Goal: Task Accomplishment & Management: Use online tool/utility

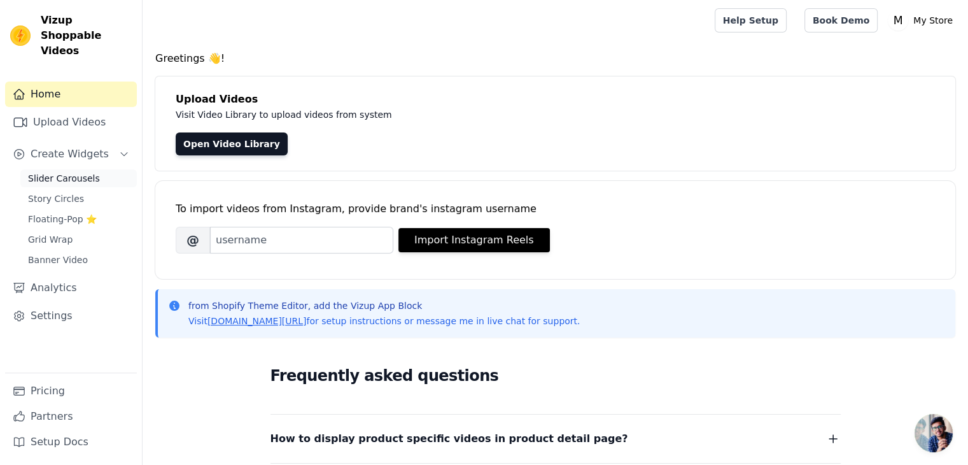
click at [51, 172] on span "Slider Carousels" at bounding box center [64, 178] width 72 height 13
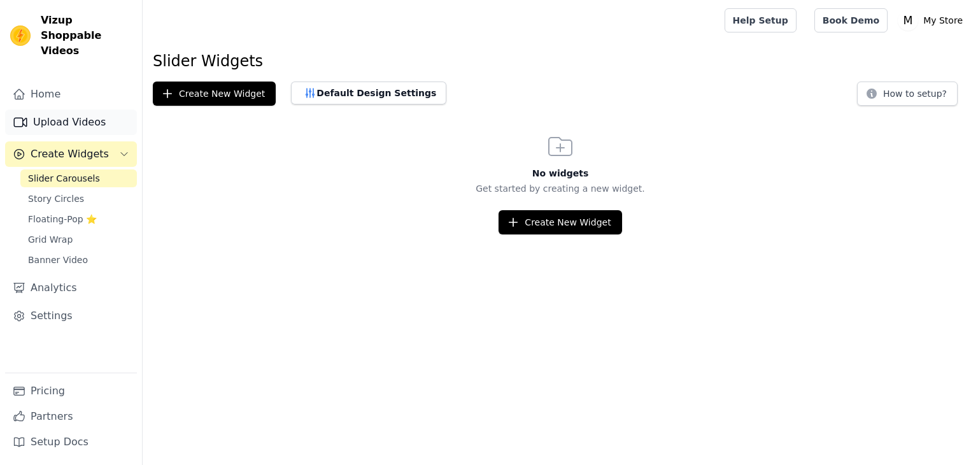
click at [53, 109] on link "Upload Videos" at bounding box center [71, 121] width 132 height 25
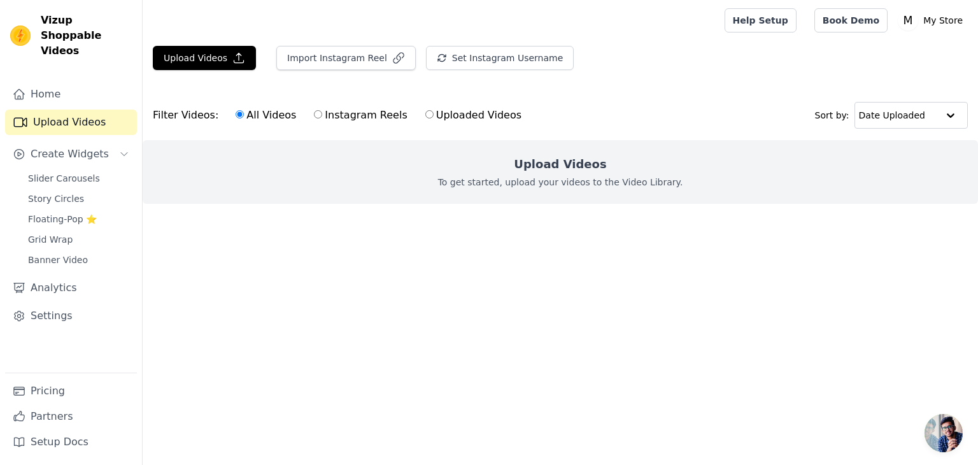
click at [425, 119] on label "Uploaded Videos" at bounding box center [473, 115] width 97 height 17
click at [425, 118] on input "Uploaded Videos" at bounding box center [429, 114] width 8 height 8
radio input "true"
click at [237, 119] on label "All Videos" at bounding box center [266, 115] width 62 height 17
click at [237, 118] on input "All Videos" at bounding box center [240, 114] width 8 height 8
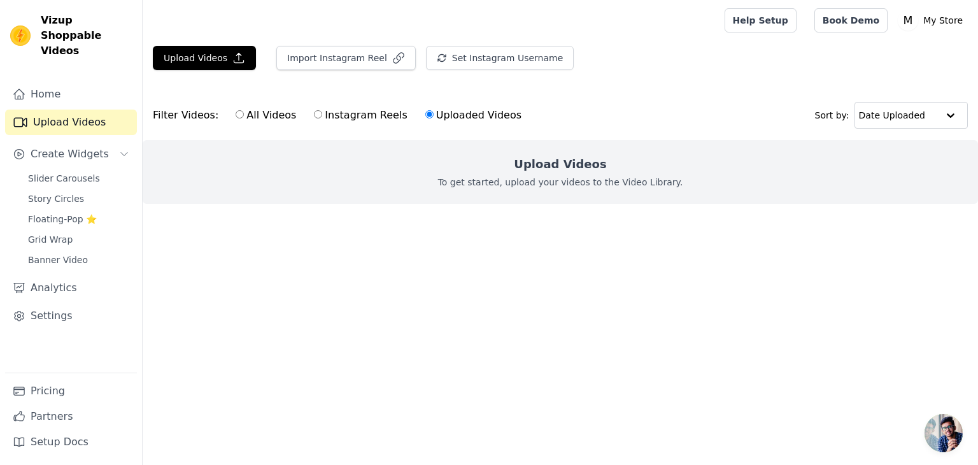
radio input "true"
click at [206, 46] on button "Upload Videos" at bounding box center [204, 58] width 103 height 24
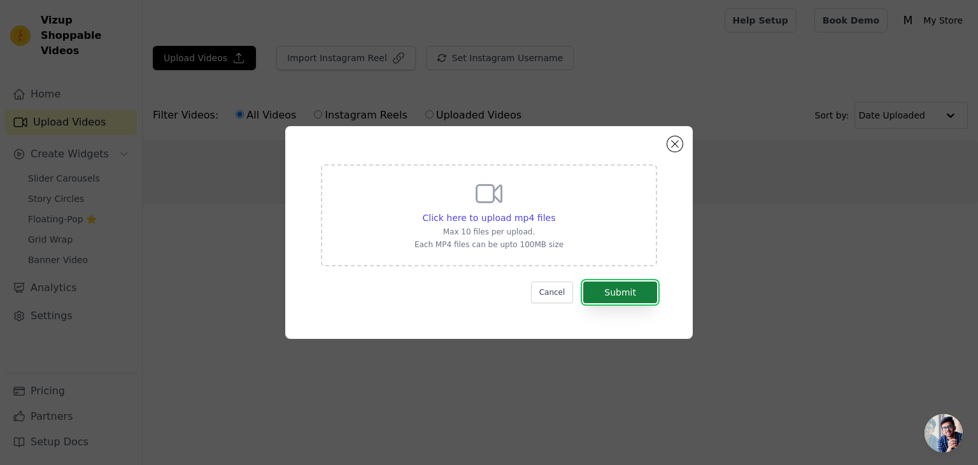
click at [612, 297] on button "Submit" at bounding box center [620, 292] width 74 height 22
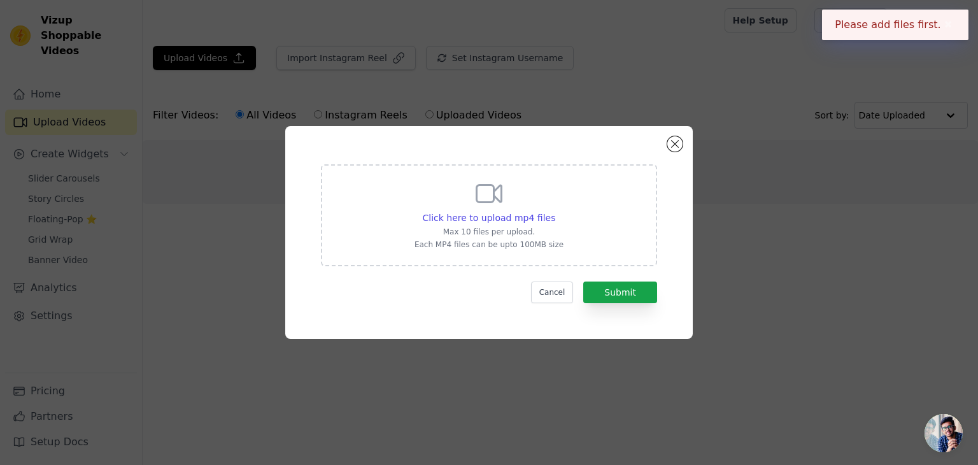
click at [498, 198] on icon at bounding box center [489, 193] width 31 height 31
click at [554, 211] on input "Click here to upload mp4 files Max 10 files per upload. Each MP4 files can be u…" at bounding box center [554, 211] width 1 height 1
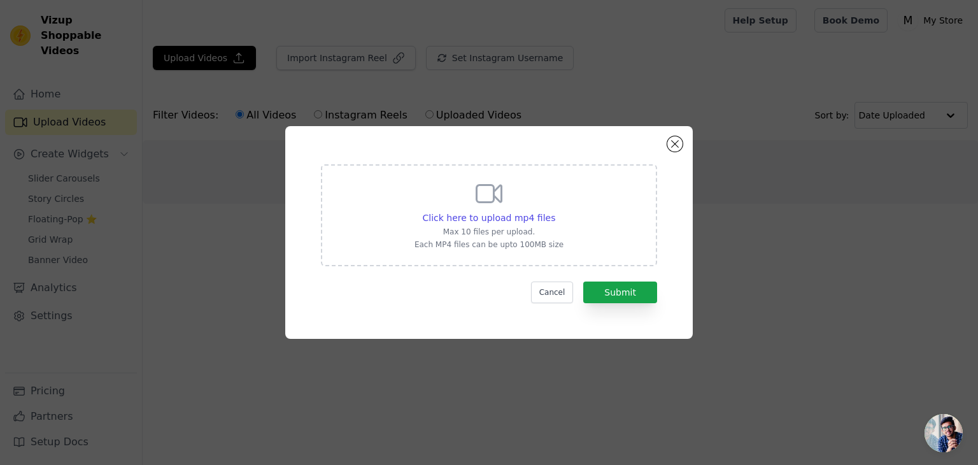
click at [479, 208] on icon at bounding box center [489, 193] width 31 height 31
click at [554, 211] on input "Click here to upload mp4 files Max 10 files per upload. Each MP4 files can be u…" at bounding box center [554, 211] width 1 height 1
type input "C:\fakepath\14218958_2160_3840_60fps.mp4"
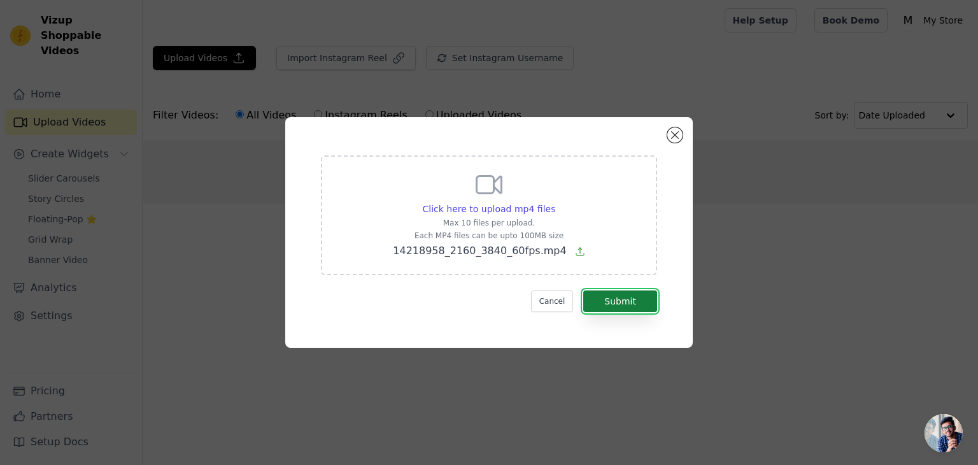
click at [638, 303] on button "Submit" at bounding box center [620, 301] width 74 height 22
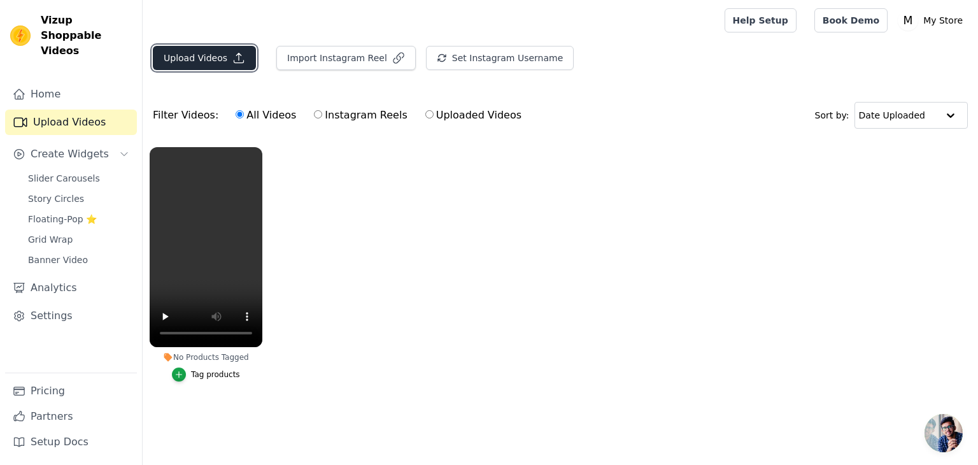
click at [220, 57] on button "Upload Videos" at bounding box center [204, 58] width 103 height 24
click at [196, 55] on button "Upload Videos" at bounding box center [204, 58] width 103 height 24
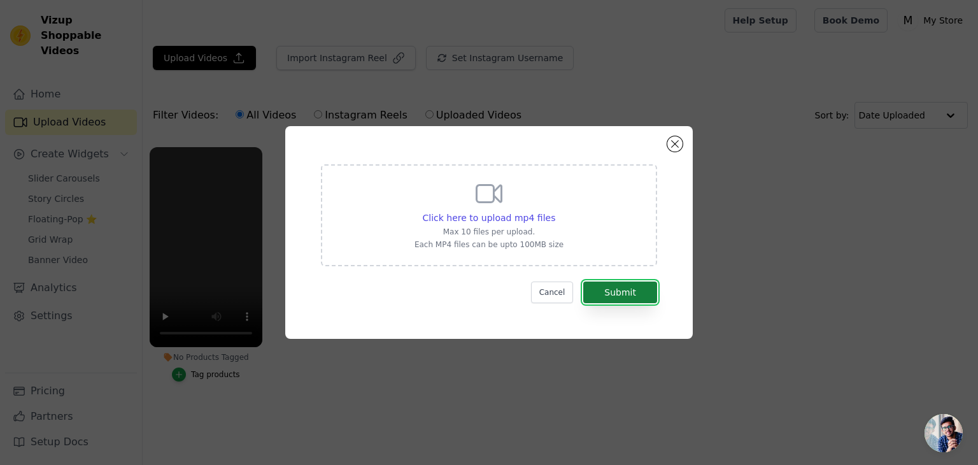
click at [607, 291] on button "Submit" at bounding box center [620, 292] width 74 height 22
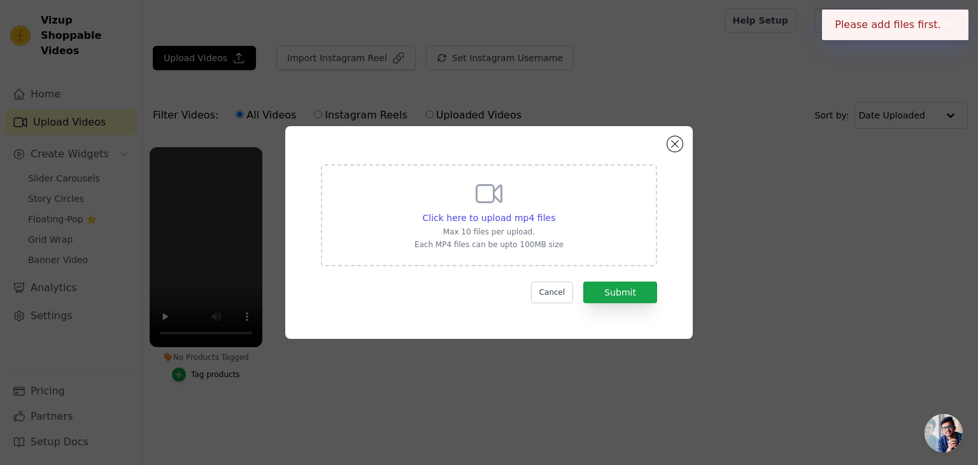
click at [485, 195] on icon at bounding box center [489, 193] width 31 height 31
click at [554, 211] on input "Click here to upload mp4 files Max 10 files per upload. Each MP4 files can be u…" at bounding box center [554, 211] width 1 height 1
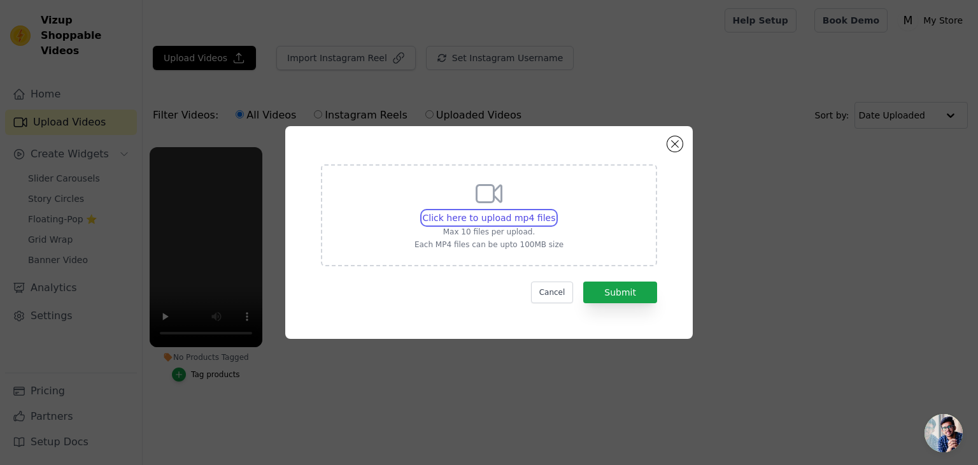
type input "C:\fakepath\14218958_2160_3840_60fps (1).mp4"
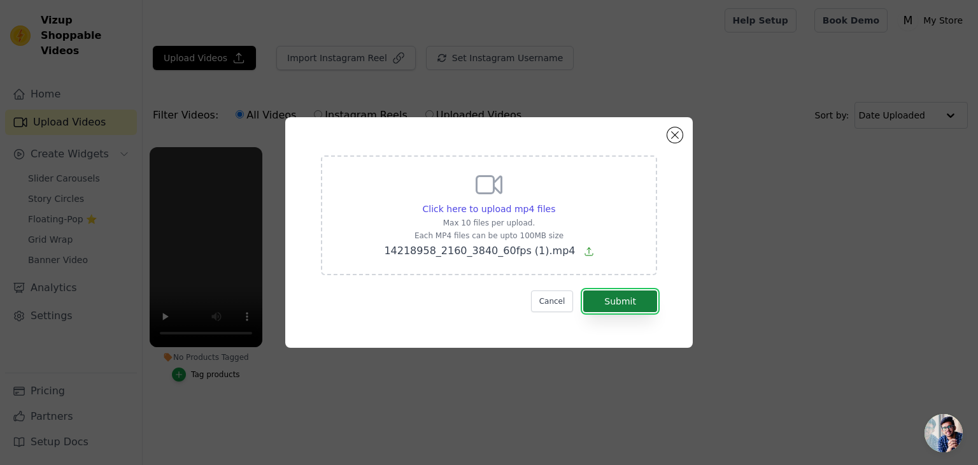
click at [612, 293] on button "Submit" at bounding box center [620, 301] width 74 height 22
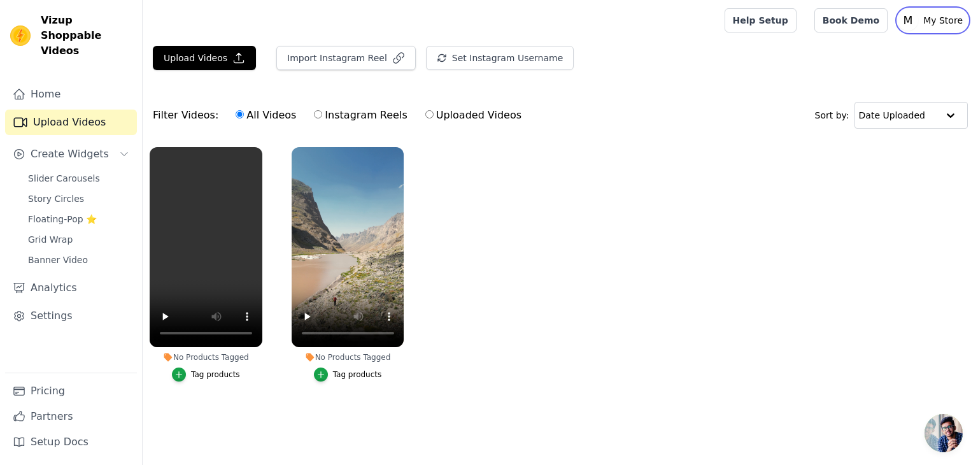
click at [938, 18] on p "My Store" at bounding box center [943, 20] width 50 height 23
drag, startPoint x: 675, startPoint y: 164, endPoint x: 632, endPoint y: 166, distance: 42.7
click at [675, 164] on ul "No Products Tagged Tag products No Products Tagged Tag products" at bounding box center [560, 277] width 835 height 274
click at [59, 81] on link "Home" at bounding box center [71, 93] width 132 height 25
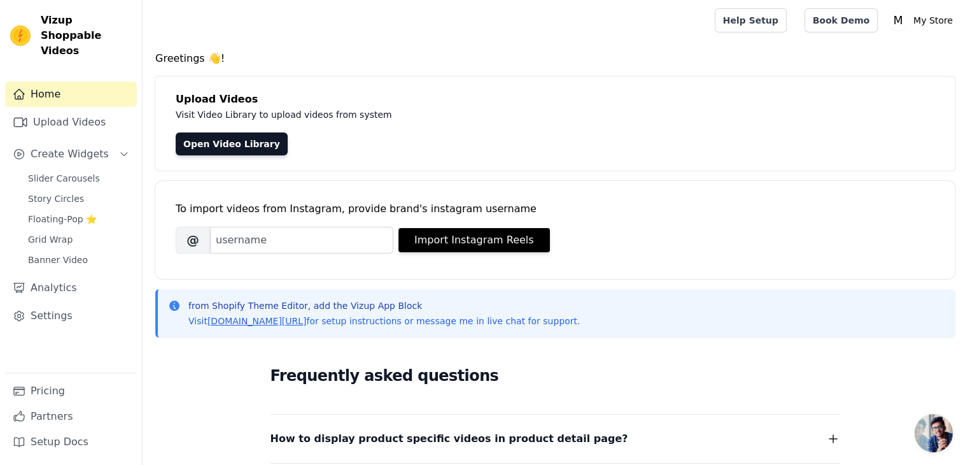
scroll to position [249, 0]
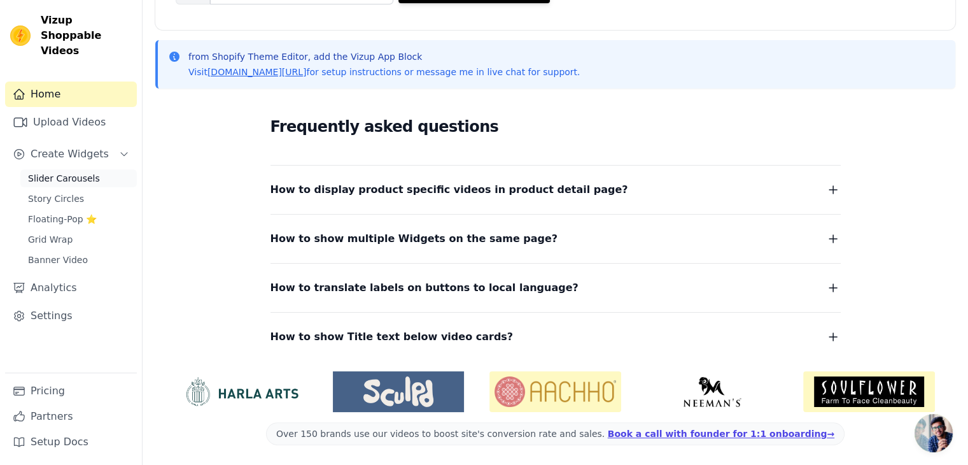
click at [63, 172] on span "Slider Carousels" at bounding box center [64, 178] width 72 height 13
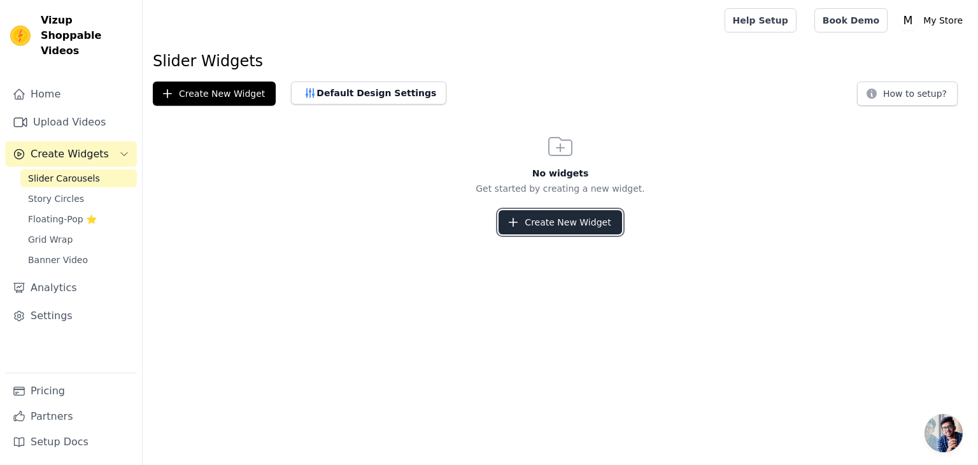
click at [522, 210] on button "Create New Widget" at bounding box center [559, 222] width 123 height 24
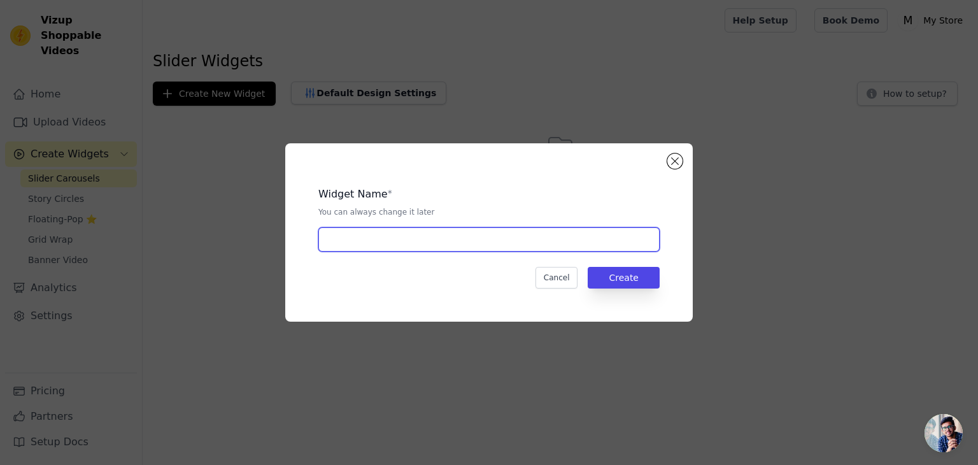
click at [487, 232] on input "text" at bounding box center [488, 239] width 341 height 24
type input "vv slider"
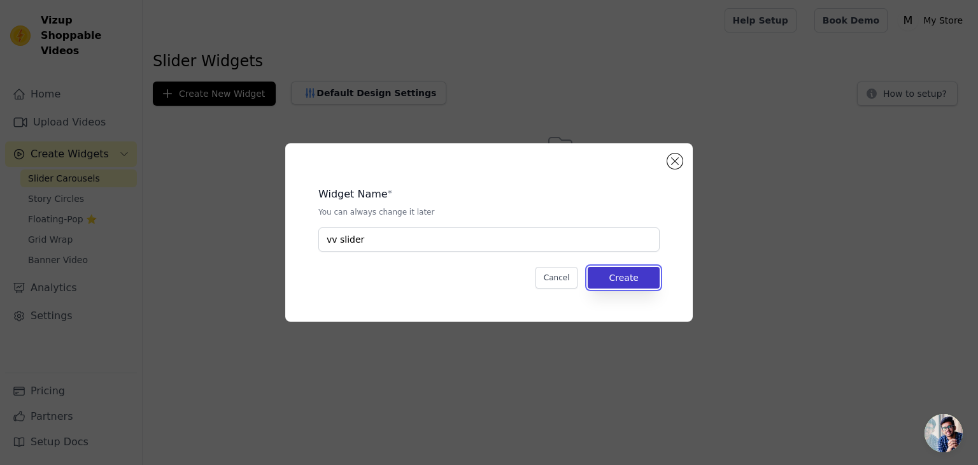
click at [640, 276] on button "Create" at bounding box center [624, 278] width 72 height 22
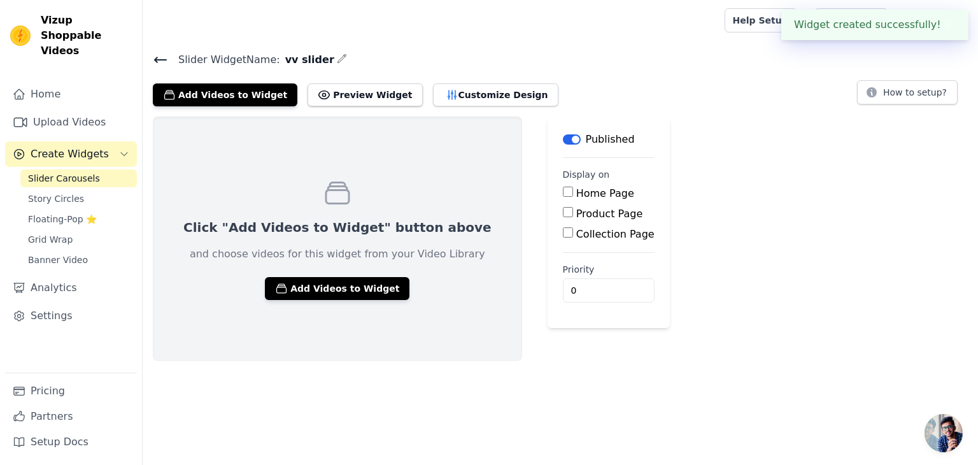
click at [563, 192] on input "Home Page" at bounding box center [568, 192] width 10 height 10
checkbox input "true"
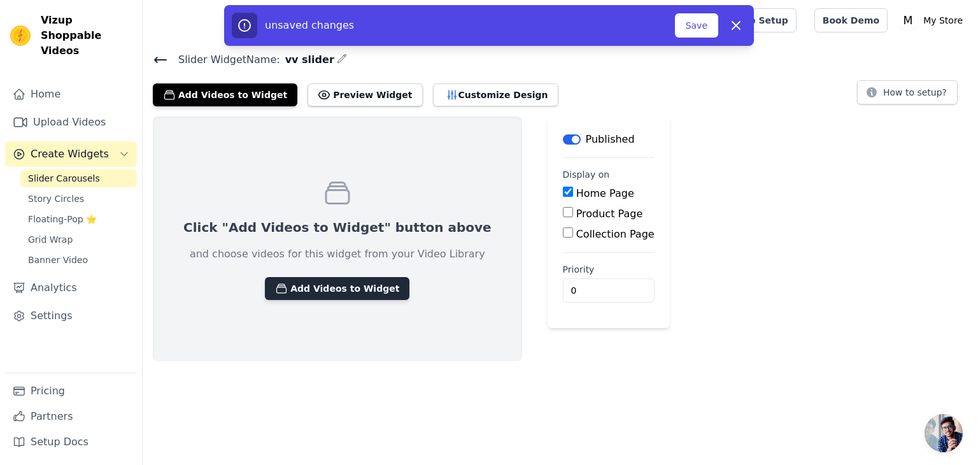
click at [352, 295] on button "Add Videos to Widget" at bounding box center [337, 288] width 144 height 23
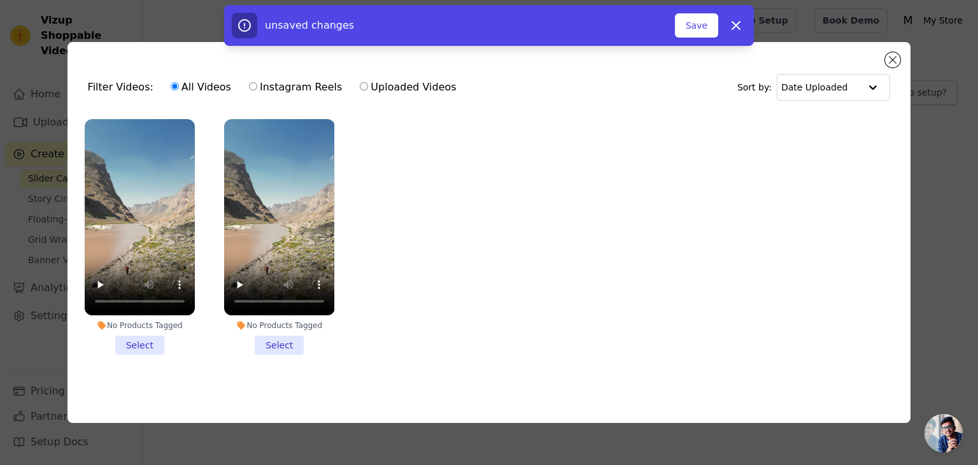
click at [151, 345] on li "No Products Tagged Select" at bounding box center [140, 237] width 110 height 236
click at [0, 0] on input "No Products Tagged Select" at bounding box center [0, 0] width 0 height 0
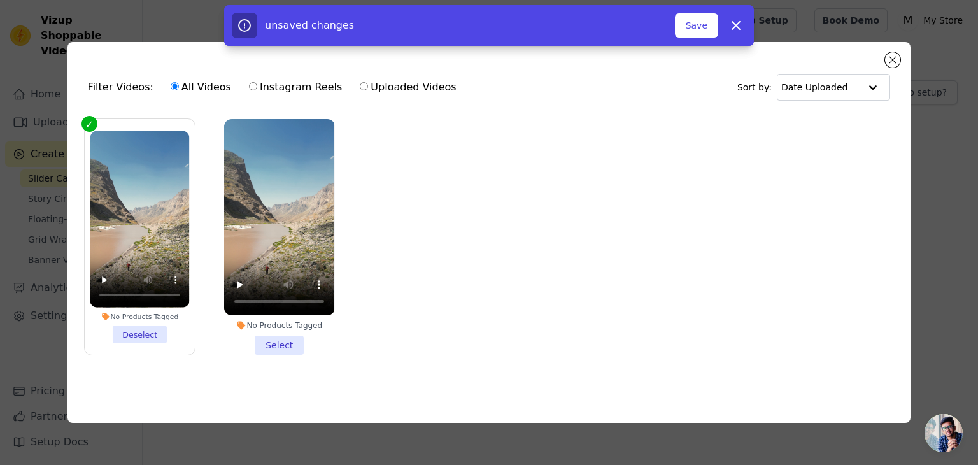
click at [267, 342] on li "No Products Tagged Select" at bounding box center [279, 237] width 110 height 236
click at [0, 0] on input "No Products Tagged Select" at bounding box center [0, 0] width 0 height 0
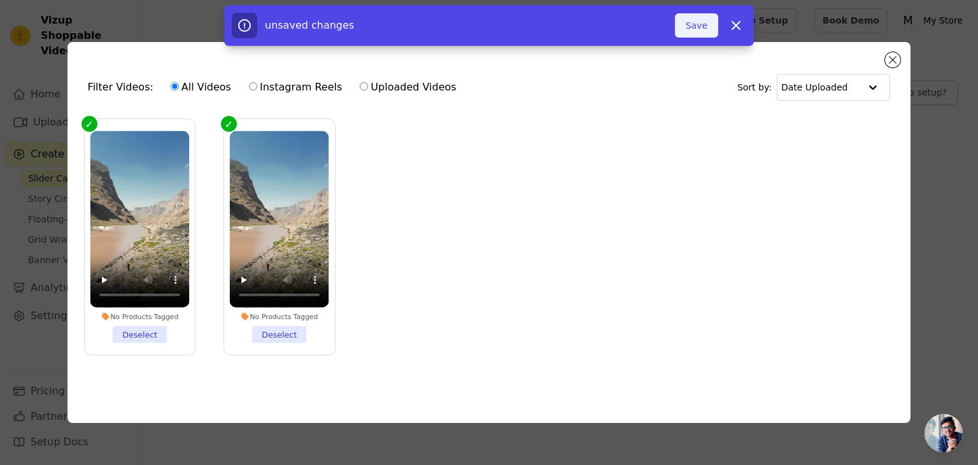
click at [693, 31] on button "Save" at bounding box center [696, 25] width 43 height 24
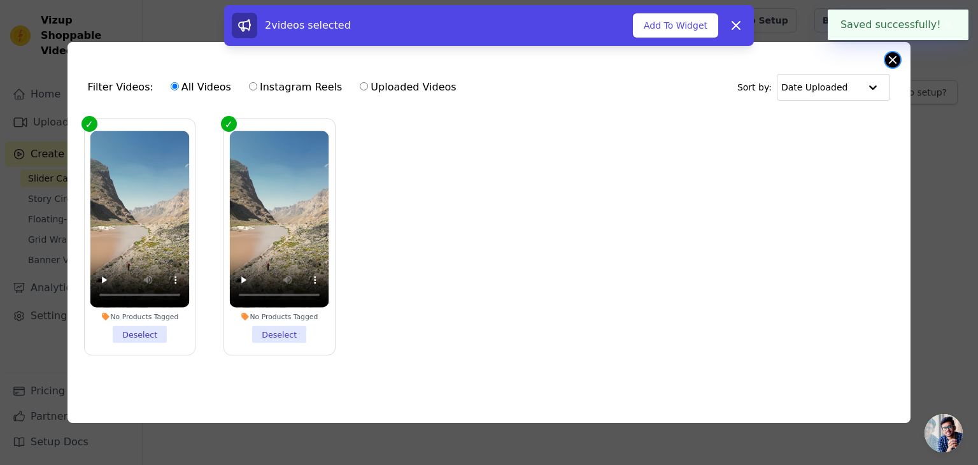
click at [894, 53] on button "Close modal" at bounding box center [892, 59] width 15 height 15
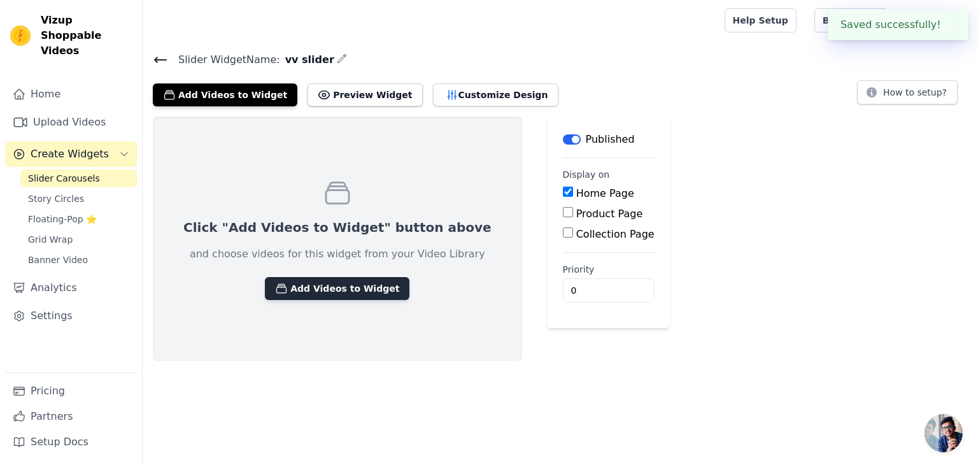
click at [281, 283] on button "Add Videos to Widget" at bounding box center [337, 288] width 144 height 23
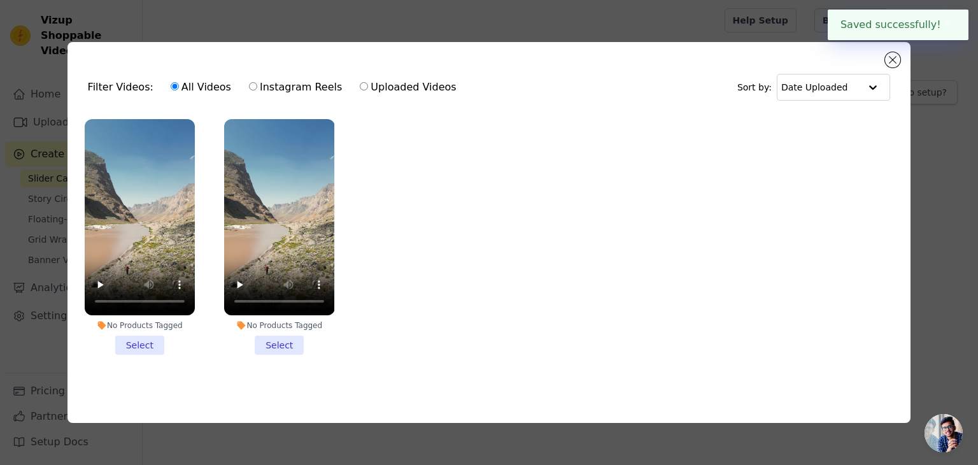
click at [135, 341] on li "No Products Tagged Select" at bounding box center [140, 237] width 110 height 236
click at [0, 0] on input "No Products Tagged Select" at bounding box center [0, 0] width 0 height 0
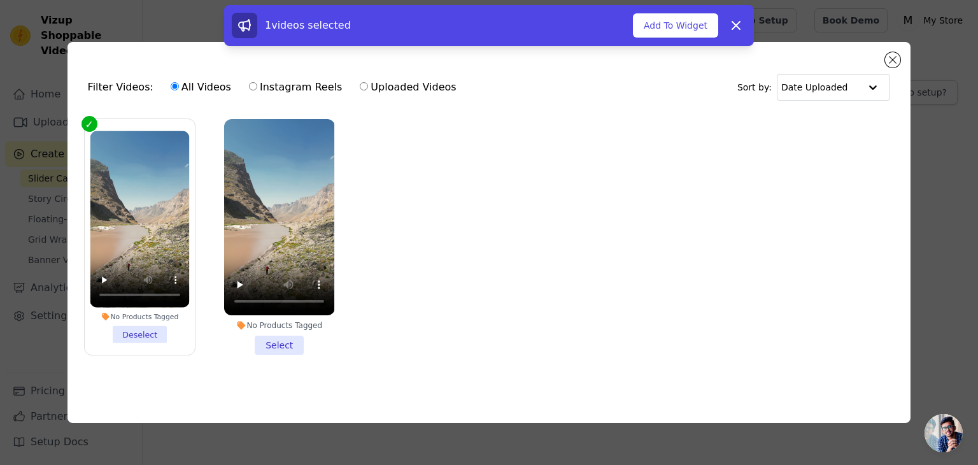
click at [278, 343] on li "No Products Tagged Select" at bounding box center [279, 237] width 110 height 236
click at [0, 0] on input "No Products Tagged Select" at bounding box center [0, 0] width 0 height 0
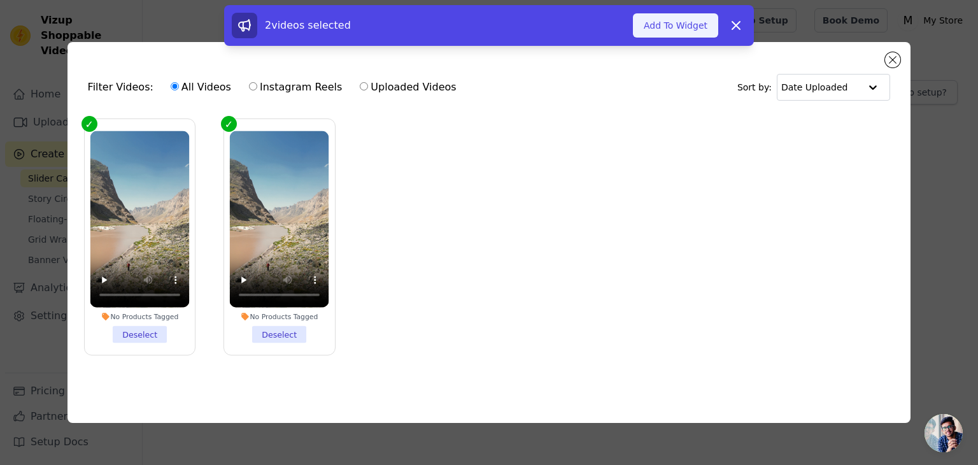
click at [688, 27] on button "Add To Widget" at bounding box center [675, 25] width 85 height 24
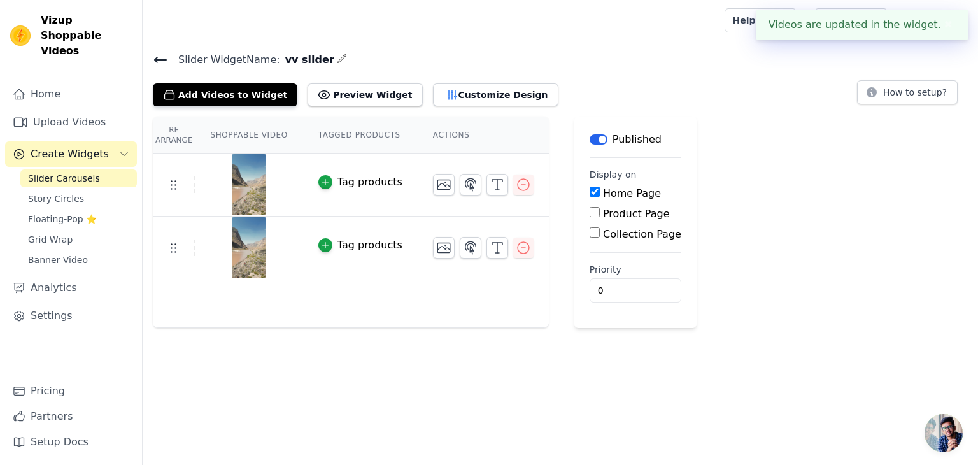
click at [942, 25] on button "✖" at bounding box center [948, 24] width 15 height 15
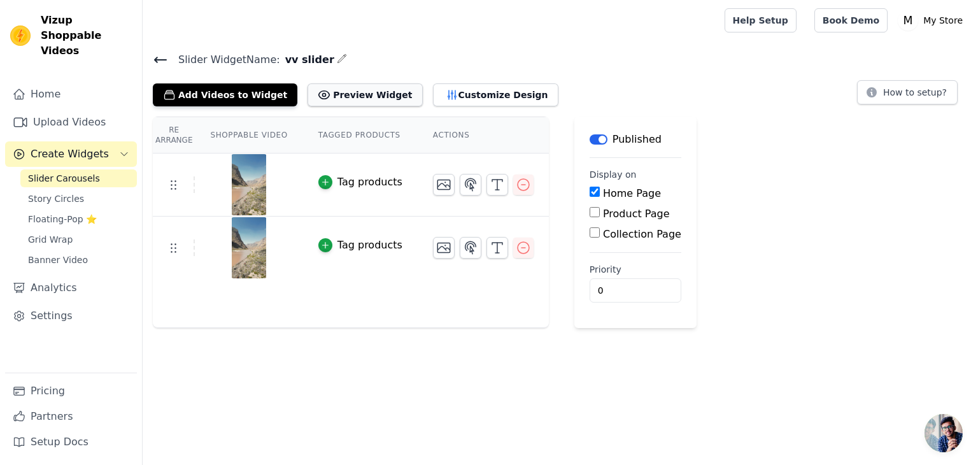
click at [323, 95] on button "Preview Widget" at bounding box center [364, 94] width 115 height 23
click at [435, 95] on button "Customize Design" at bounding box center [495, 94] width 125 height 23
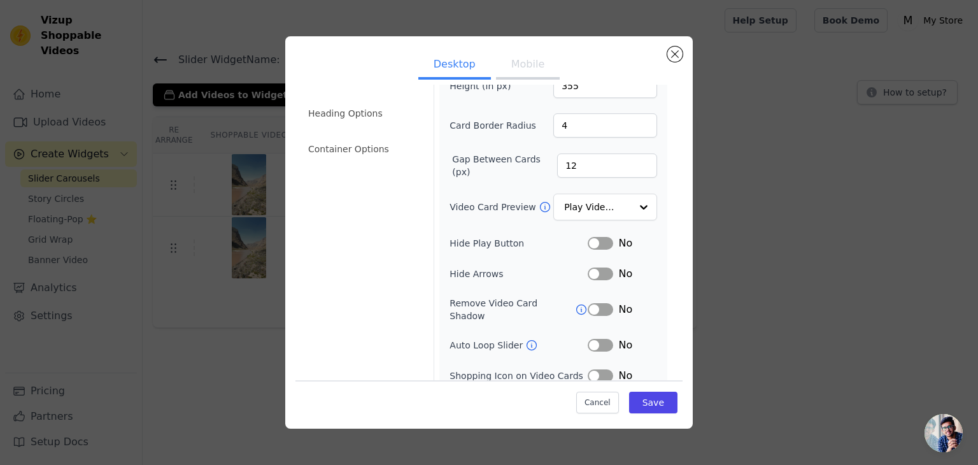
scroll to position [99, 0]
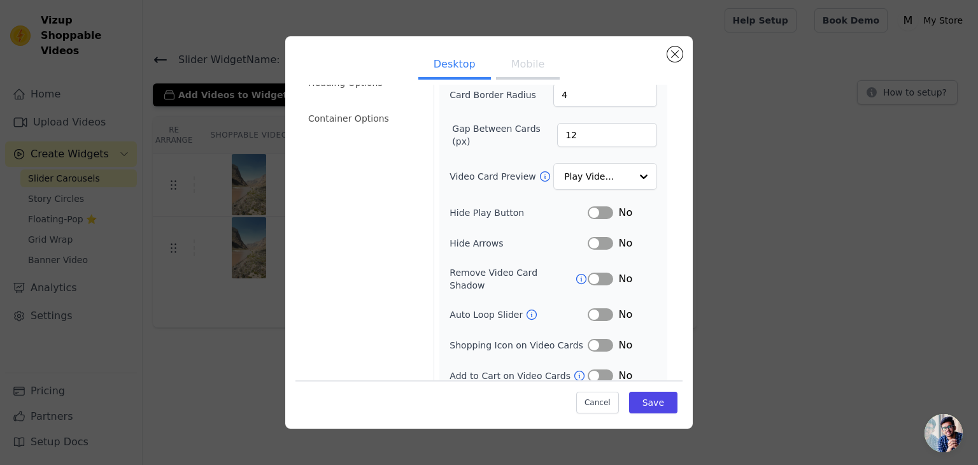
drag, startPoint x: 598, startPoint y: 209, endPoint x: 596, endPoint y: 220, distance: 11.0
click at [596, 220] on div "Width (in px) 200 Height (in px) 355 Card Border Radius 4 Gap Between Cards (px…" at bounding box center [553, 193] width 208 height 379
click at [593, 206] on button "Label" at bounding box center [600, 212] width 25 height 13
click at [588, 308] on button "Label" at bounding box center [600, 314] width 25 height 13
click at [595, 339] on button "Label" at bounding box center [600, 345] width 25 height 13
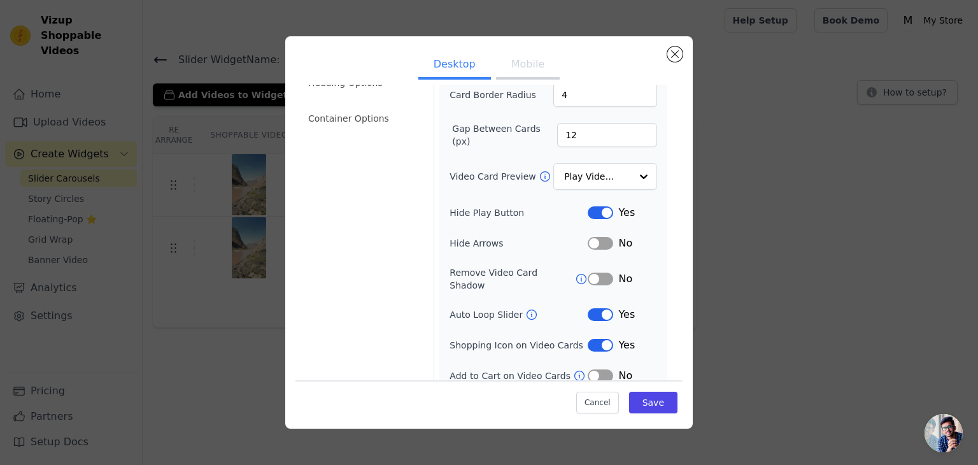
scroll to position [0, 0]
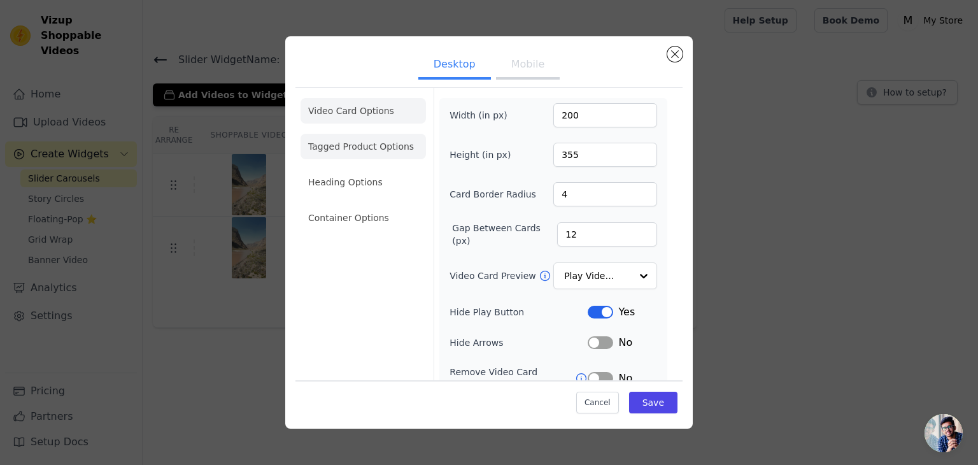
click at [355, 141] on li "Tagged Product Options" at bounding box center [362, 146] width 125 height 25
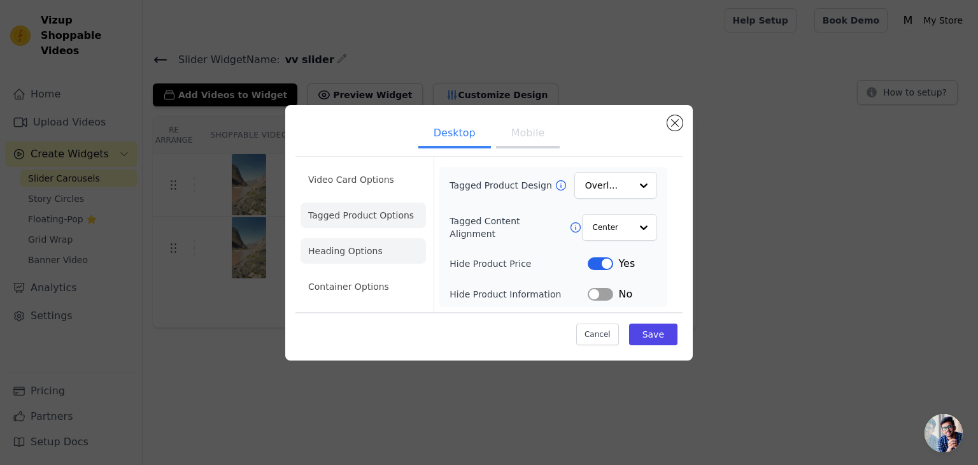
click at [358, 251] on li "Heading Options" at bounding box center [362, 250] width 125 height 25
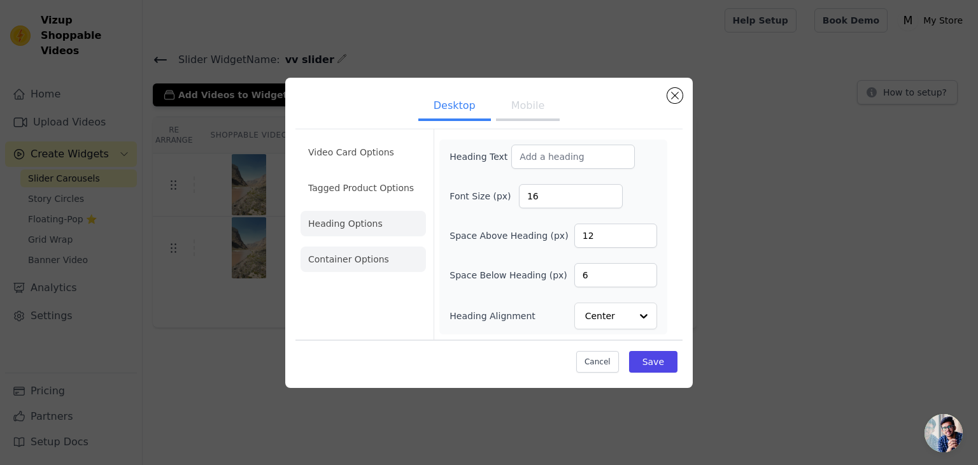
click at [356, 269] on li "Container Options" at bounding box center [362, 258] width 125 height 25
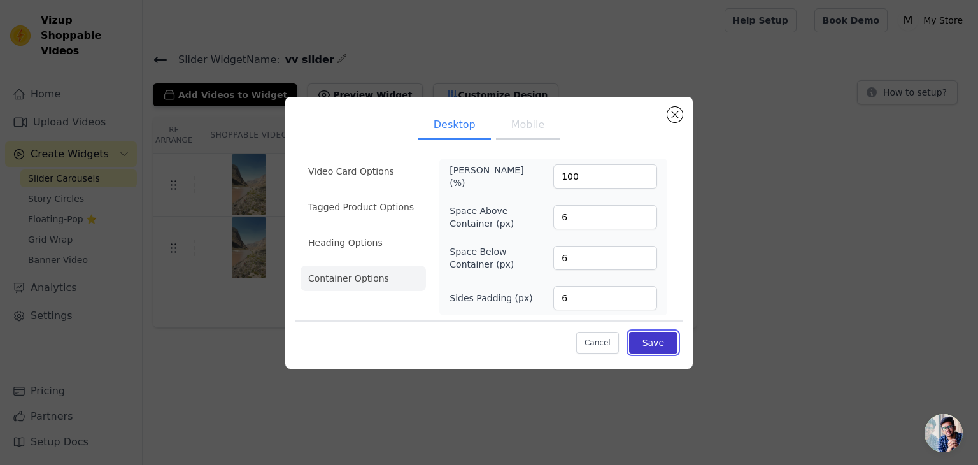
click at [659, 342] on button "Save" at bounding box center [653, 343] width 48 height 22
